Goal: Find specific page/section: Find specific page/section

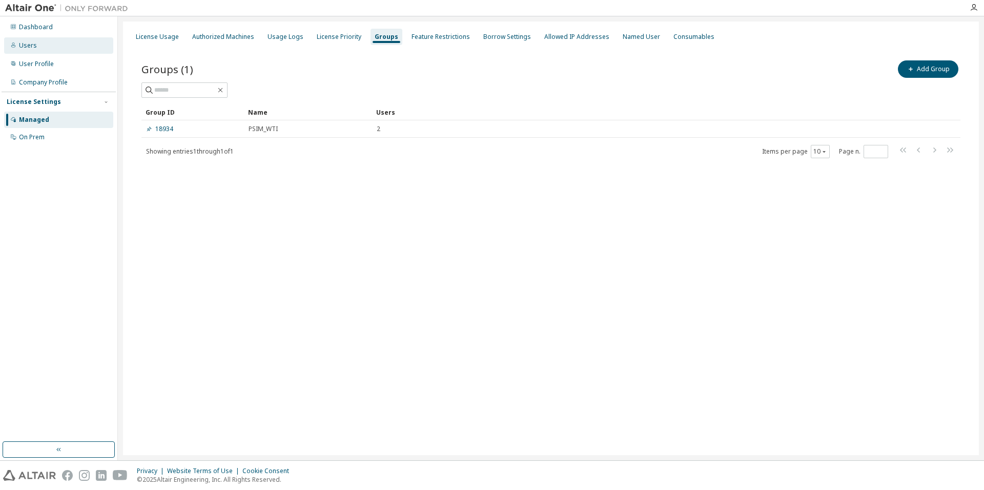
click at [36, 50] on div "Users" at bounding box center [58, 45] width 109 height 16
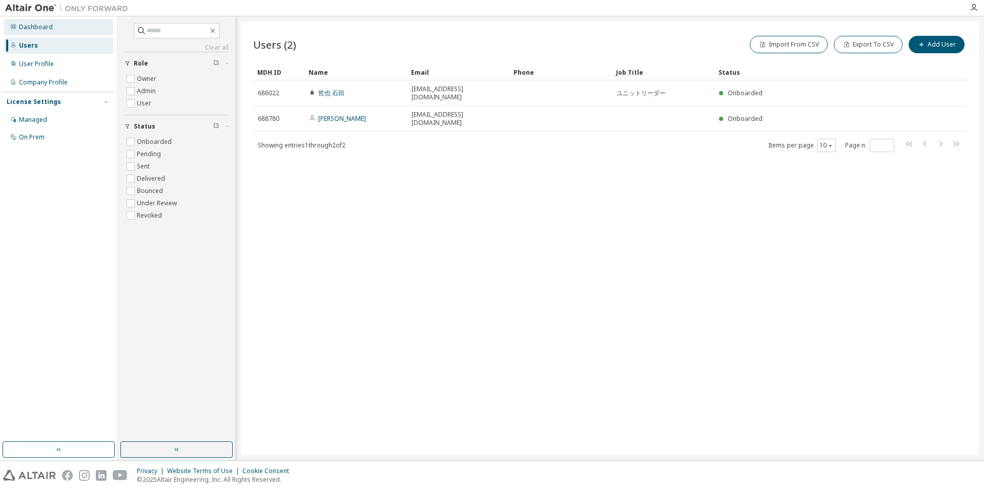
click at [33, 23] on div "Dashboard" at bounding box center [36, 27] width 34 height 8
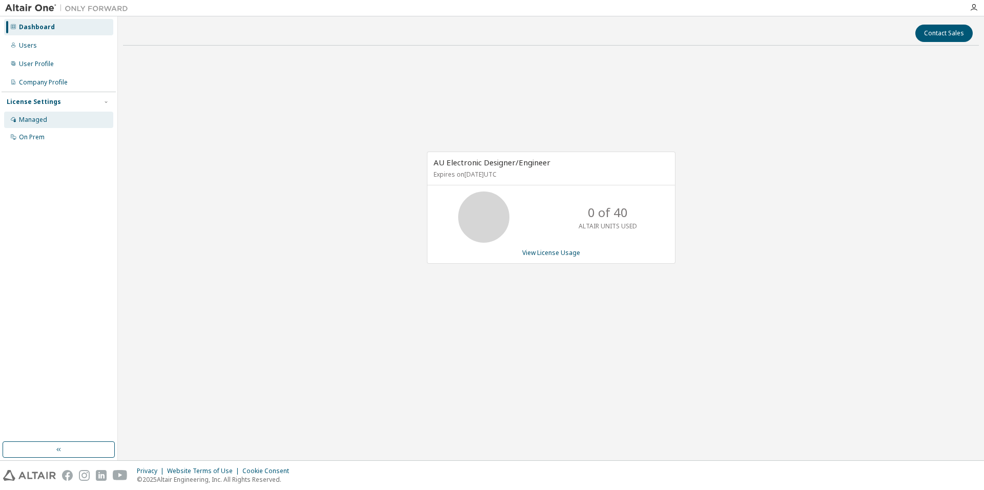
click at [49, 121] on div "Managed" at bounding box center [58, 120] width 109 height 16
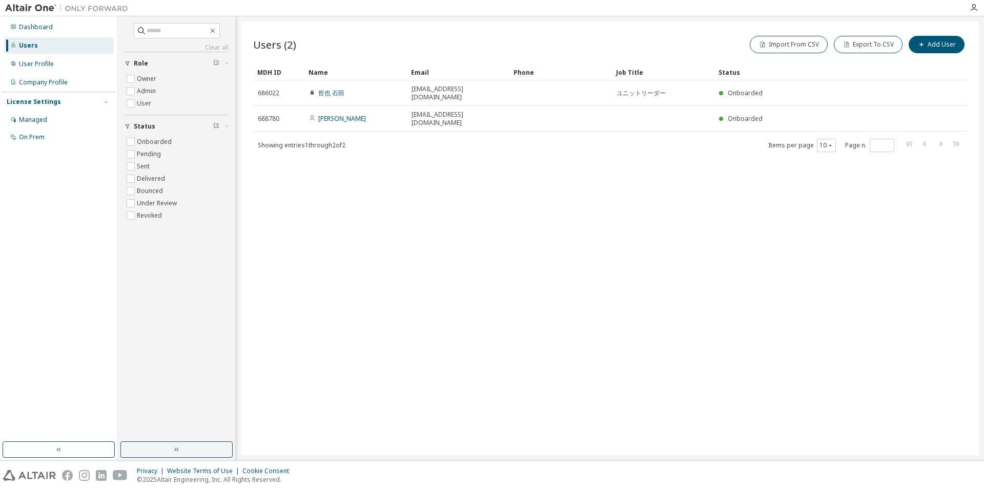
click at [693, 138] on div "Showing entries 1 through 2 of 2 Items per page 10 Page n. *" at bounding box center [609, 145] width 713 height 15
click at [35, 30] on div "Dashboard" at bounding box center [36, 27] width 34 height 8
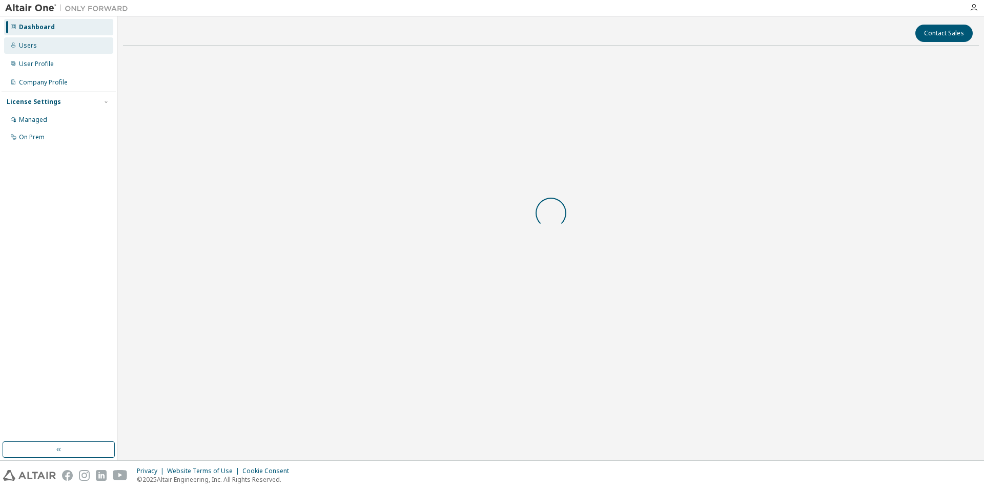
click at [37, 46] on div "Users" at bounding box center [58, 45] width 109 height 16
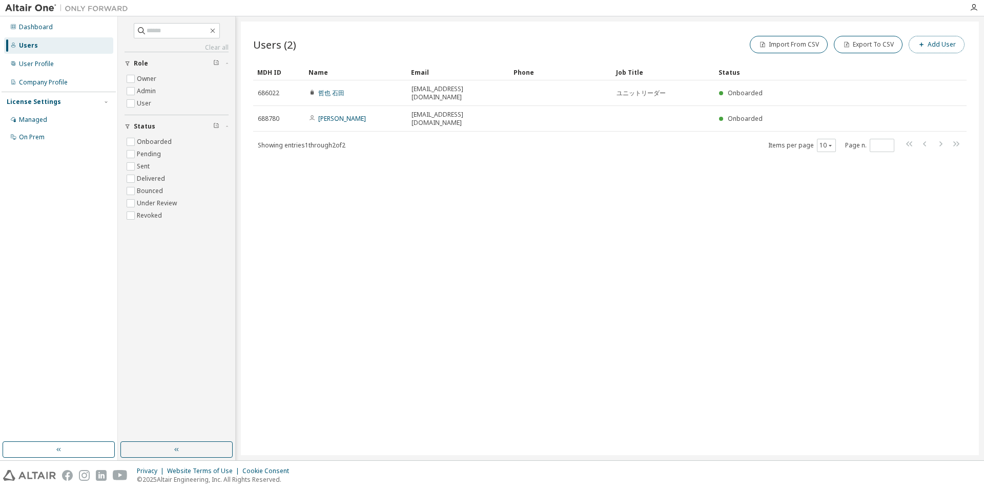
click at [931, 50] on button "Add User" at bounding box center [937, 44] width 56 height 17
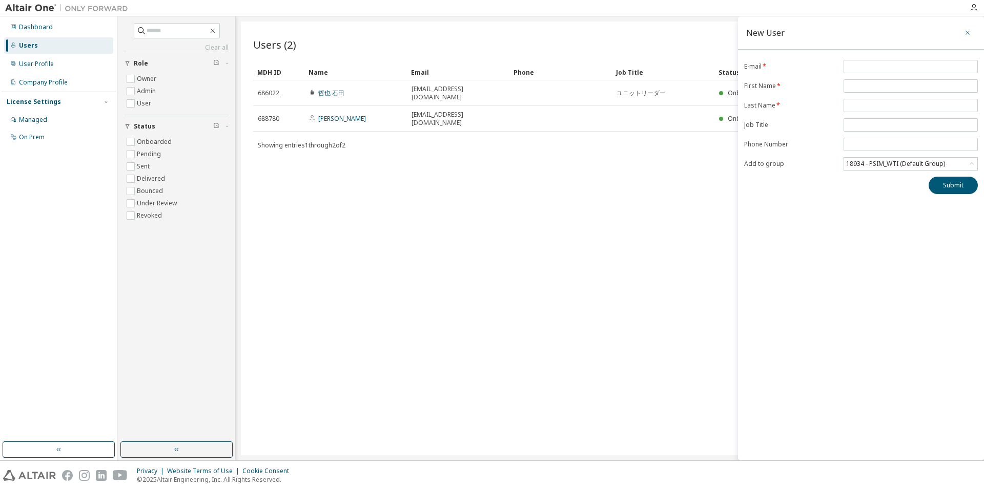
click at [965, 34] on button "button" at bounding box center [967, 33] width 16 height 16
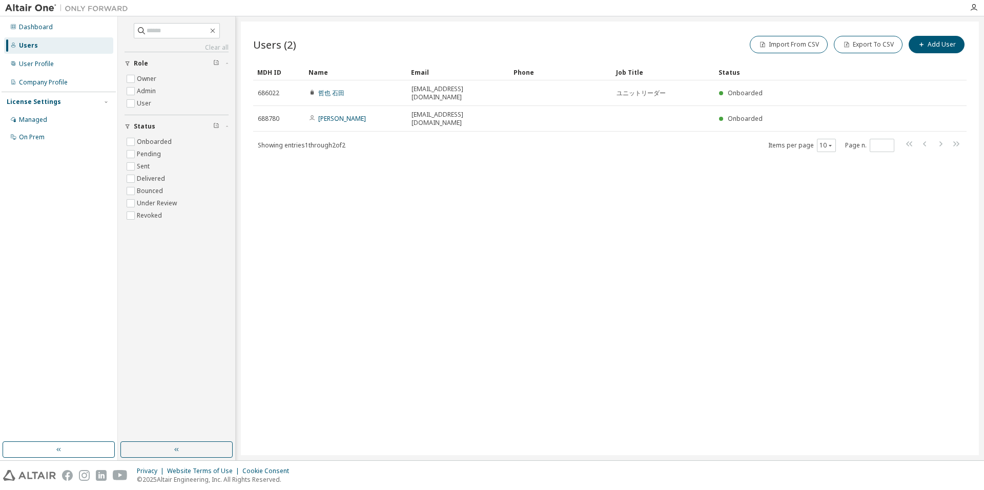
click at [173, 309] on div "Clear all Status Onboarded Pending Sent Delivered Bounced Under Review Revoked …" at bounding box center [176, 229] width 114 height 423
click at [575, 245] on div "Users (2) Import From CSV Export To CSV Add User Clear Load Save Save As Field …" at bounding box center [610, 239] width 738 height 434
click at [34, 21] on div "Dashboard" at bounding box center [58, 27] width 109 height 16
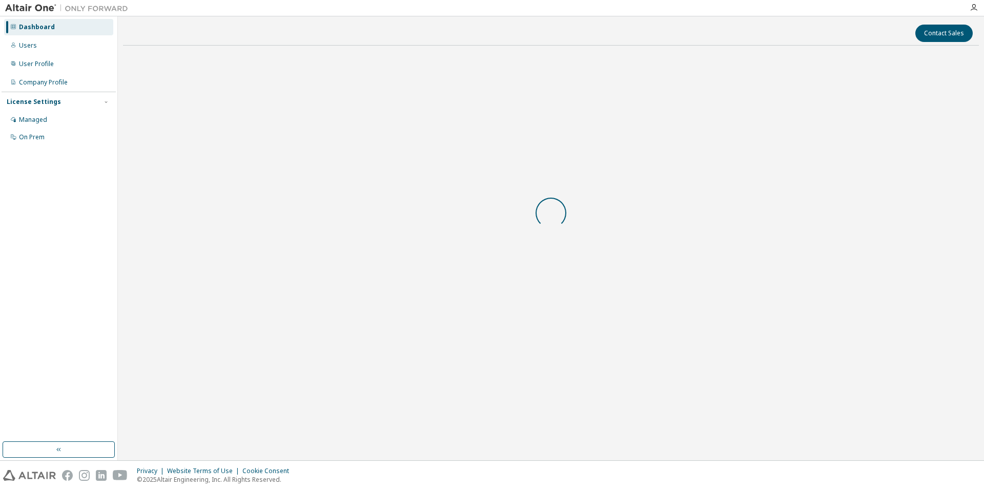
click at [35, 6] on img at bounding box center [69, 8] width 128 height 10
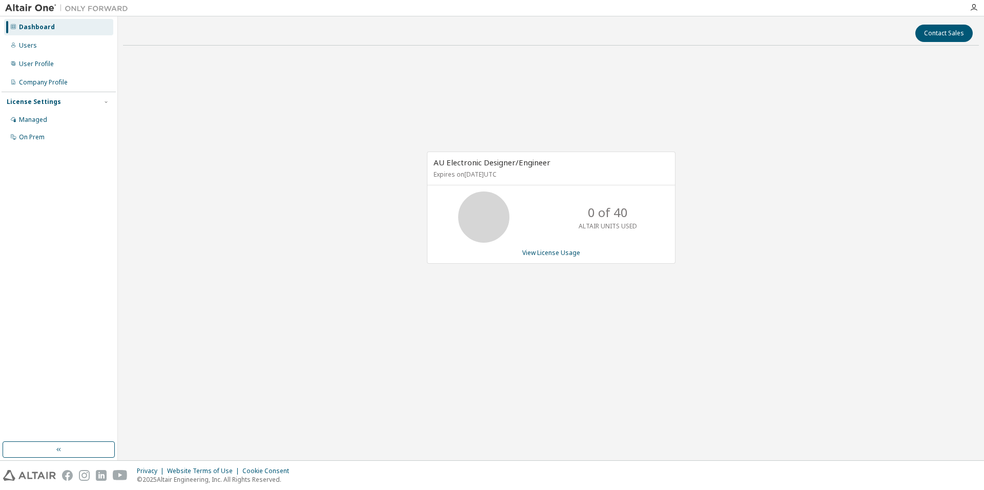
click at [35, 6] on img at bounding box center [69, 8] width 128 height 10
click at [26, 5] on img at bounding box center [69, 8] width 128 height 10
drag, startPoint x: 72, startPoint y: 187, endPoint x: 69, endPoint y: 177, distance: 10.4
click at [73, 187] on div "Dashboard Users User Profile Company Profile License Settings Managed On Prem" at bounding box center [59, 229] width 114 height 423
click at [976, 9] on icon "button" at bounding box center [974, 8] width 8 height 8
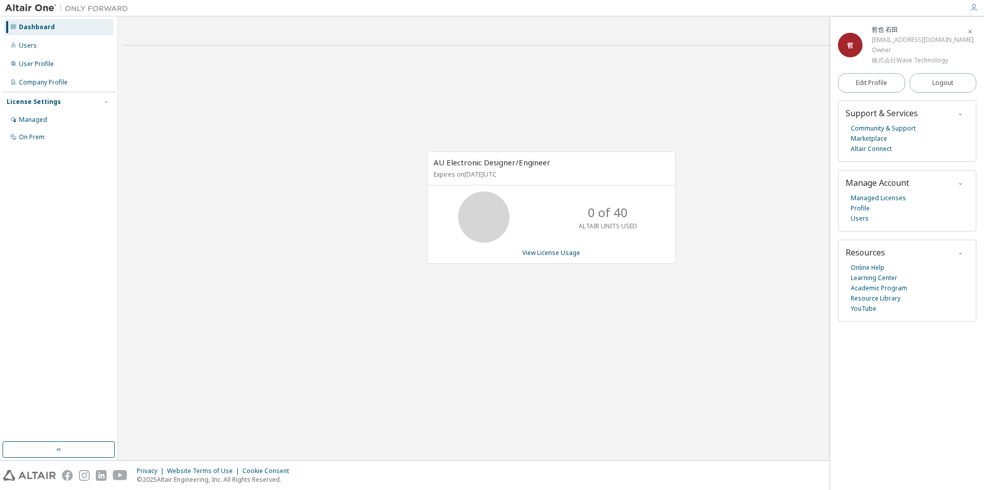
click at [868, 418] on div "哲 哲也 石田 ishida.tetsuya@wti.jp Owner 株式会社Wave Technology Edit Profile Logout Sup…" at bounding box center [907, 254] width 154 height 474
click at [862, 220] on link "Users" at bounding box center [860, 219] width 18 height 10
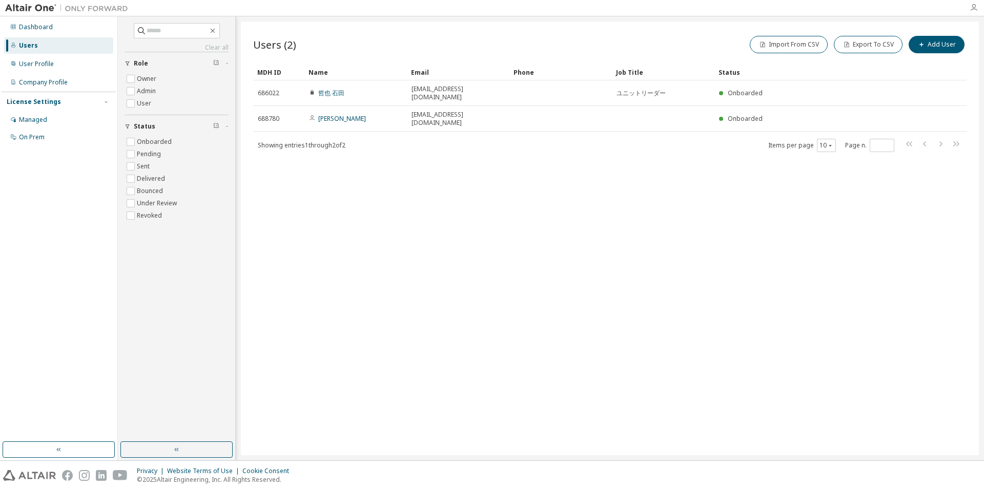
click at [977, 8] on icon "button" at bounding box center [974, 8] width 8 height 8
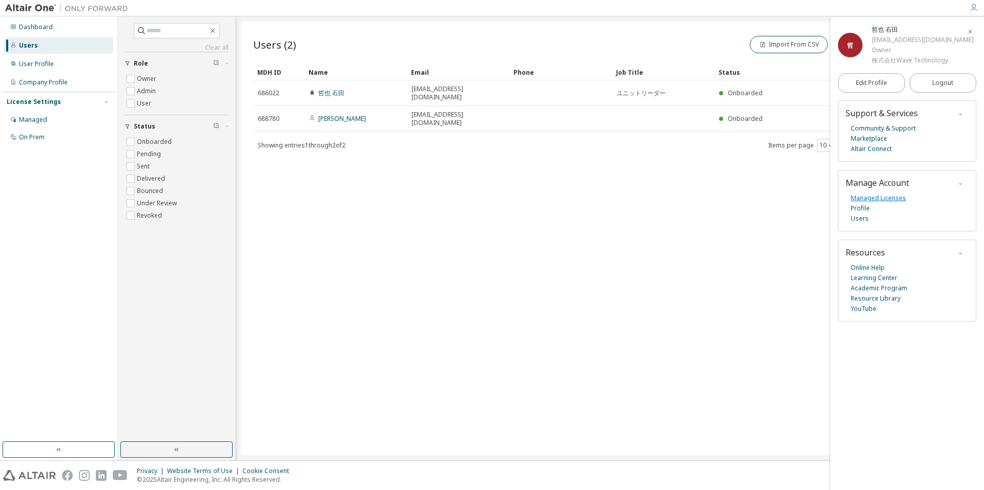
click at [871, 200] on link "Managed Licenses" at bounding box center [878, 198] width 55 height 10
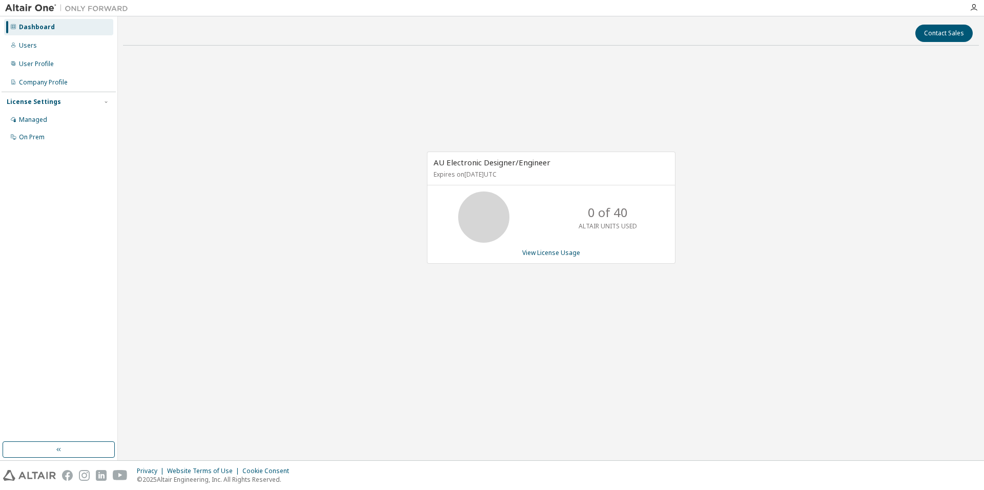
click at [42, 107] on div "License Settings Managed On Prem" at bounding box center [59, 119] width 114 height 55
click at [39, 102] on div "License Settings" at bounding box center [34, 102] width 54 height 8
click at [36, 117] on div "Managed" at bounding box center [33, 120] width 28 height 8
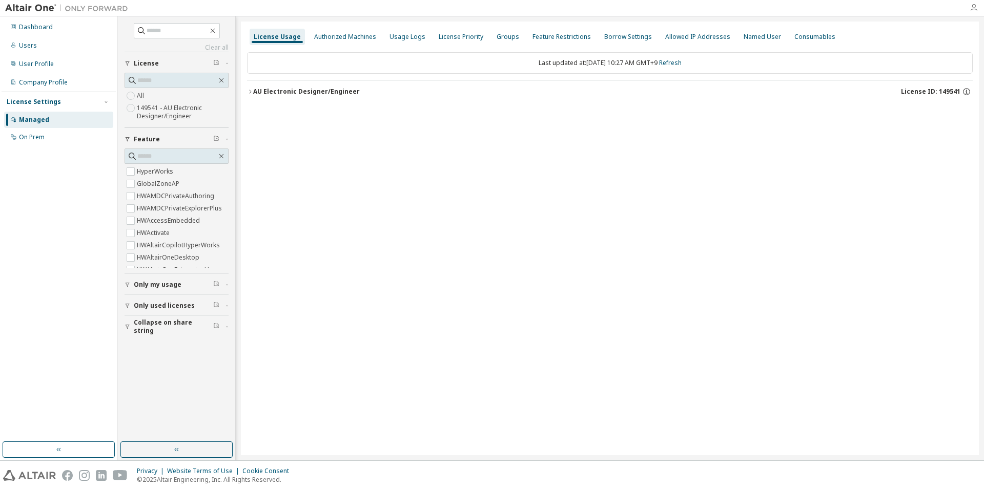
click at [975, 9] on icon "button" at bounding box center [974, 8] width 8 height 8
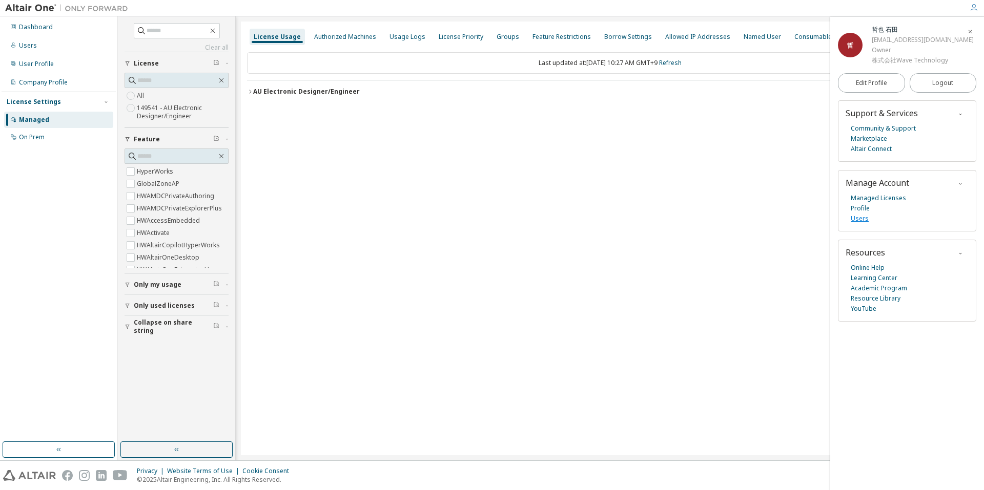
click at [862, 218] on link "Users" at bounding box center [860, 219] width 18 height 10
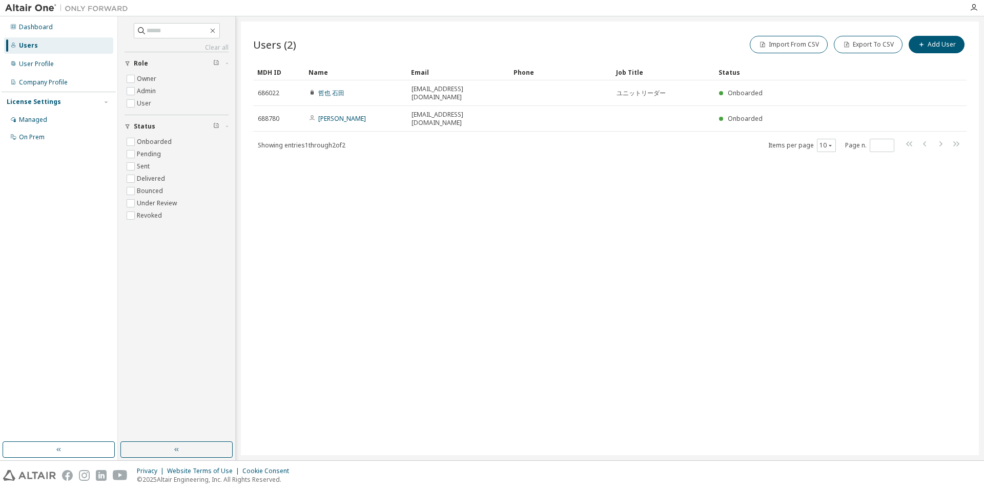
click at [899, 195] on div "Users (2) Import From CSV Export To CSV Add User Clear Load Save Save As Field …" at bounding box center [610, 239] width 738 height 434
click at [46, 82] on div "Company Profile" at bounding box center [43, 82] width 49 height 8
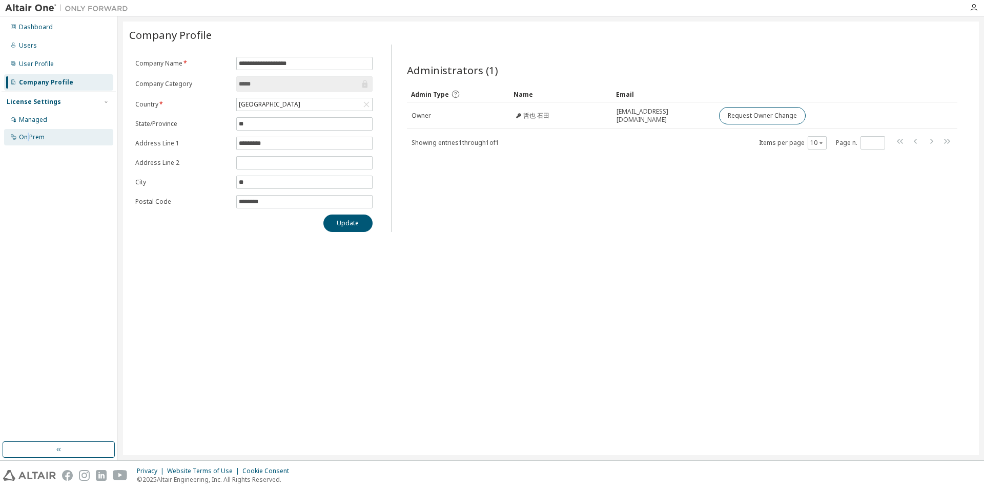
click at [29, 134] on div "On Prem" at bounding box center [32, 137] width 26 height 8
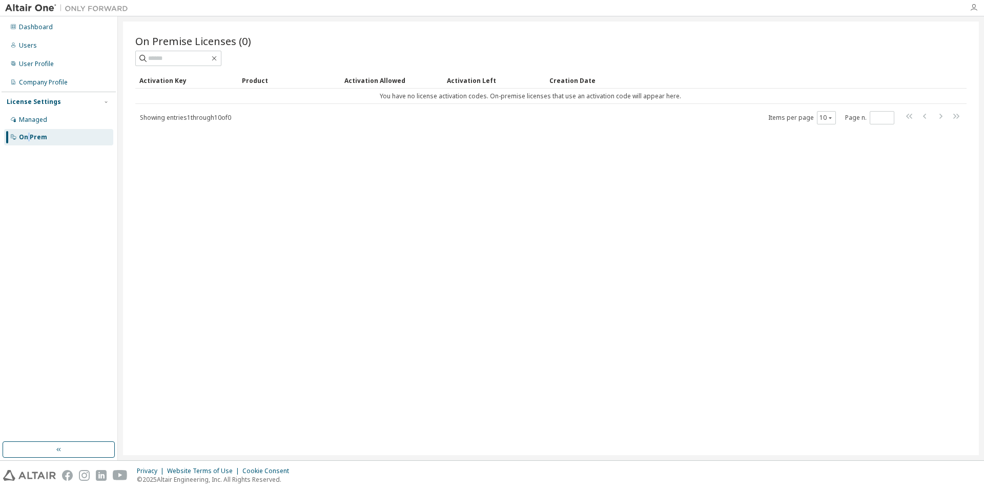
click at [974, 7] on icon "button" at bounding box center [974, 8] width 8 height 8
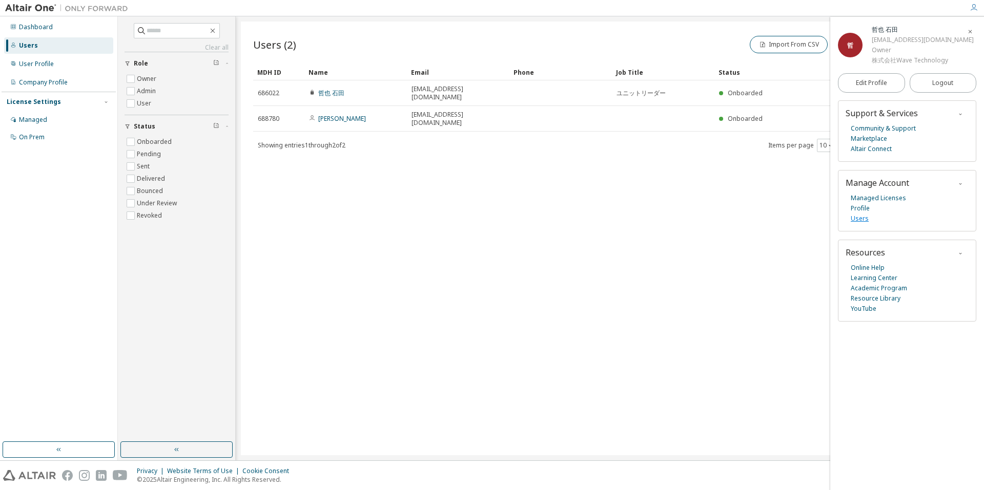
click at [861, 218] on link "Users" at bounding box center [860, 219] width 18 height 10
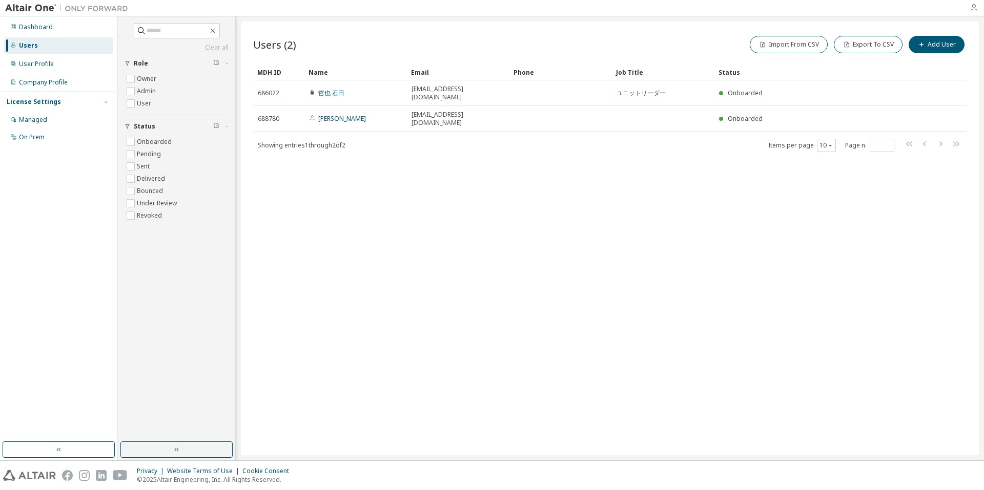
click at [974, 5] on icon "button" at bounding box center [974, 8] width 8 height 8
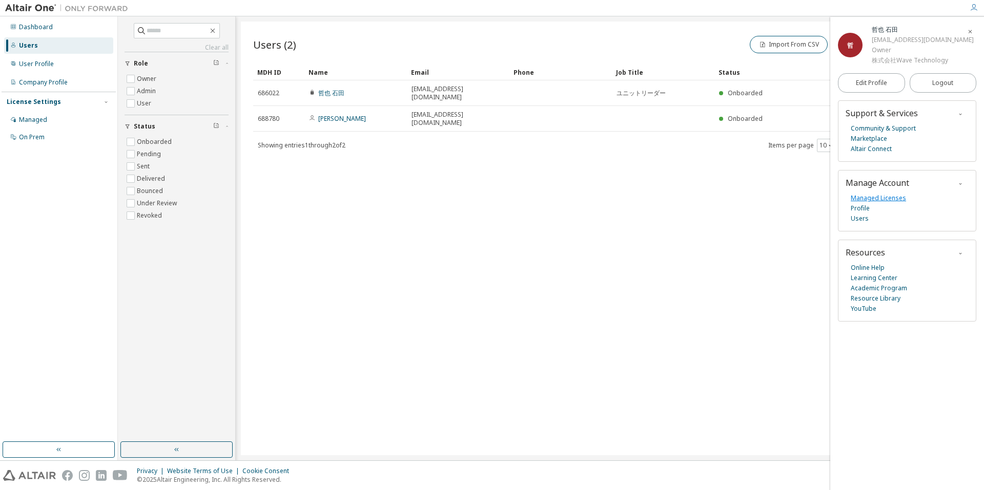
click at [886, 197] on link "Managed Licenses" at bounding box center [878, 198] width 55 height 10
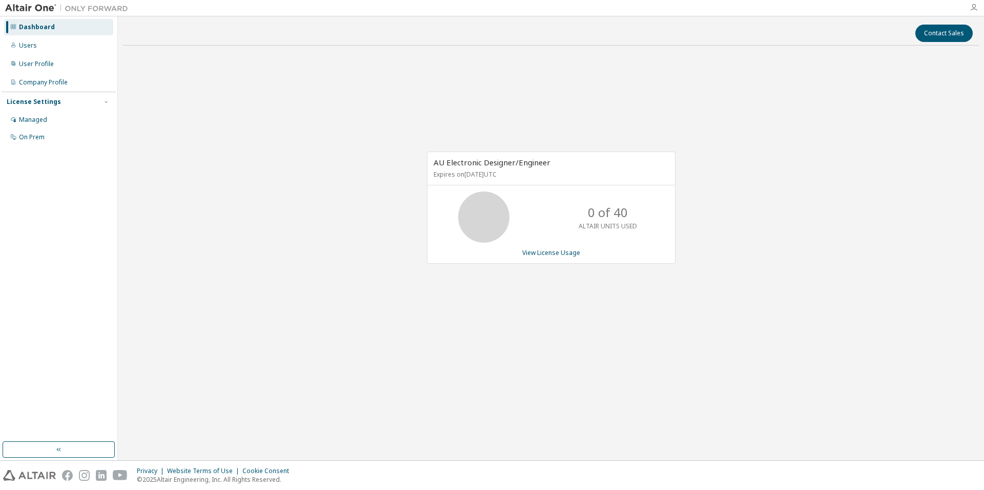
click at [970, 6] on icon "button" at bounding box center [974, 8] width 8 height 8
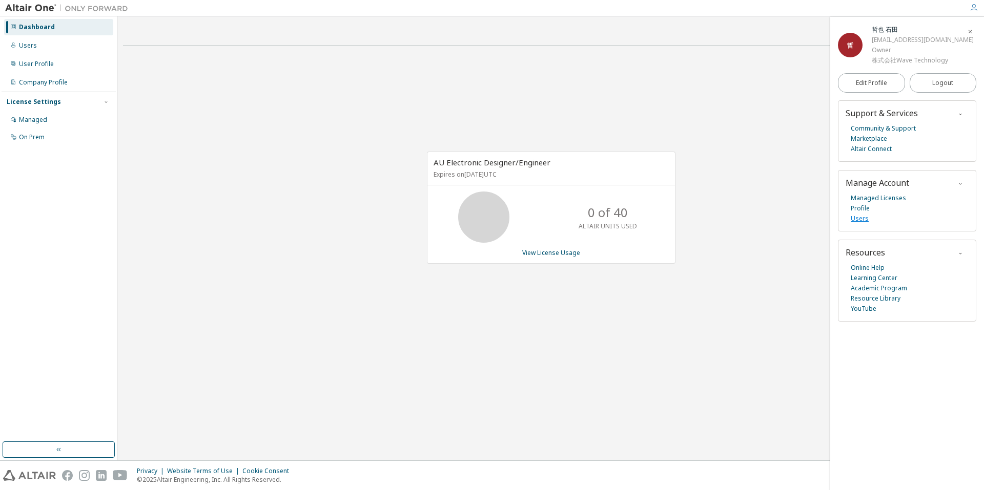
click at [859, 218] on link "Users" at bounding box center [860, 219] width 18 height 10
